Goal: Check status: Check status

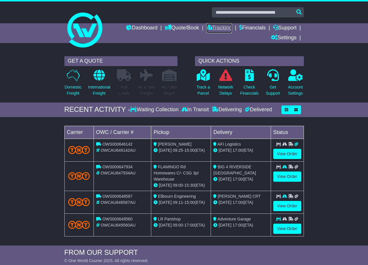
click at [218, 26] on link "Tracking" at bounding box center [219, 28] width 26 height 10
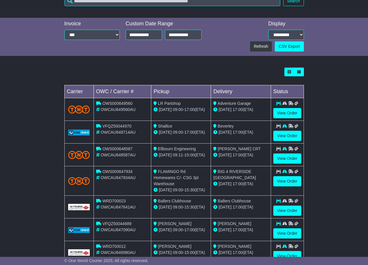
scroll to position [204, 0]
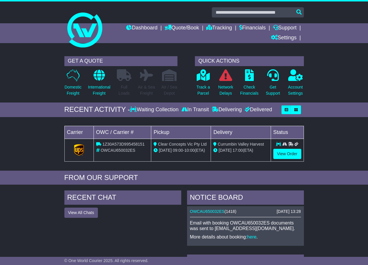
click at [121, 151] on span "OWCAU650032ES" at bounding box center [118, 150] width 35 height 5
copy span "OWCAU650032ES"
